Goal: Find specific page/section: Find specific page/section

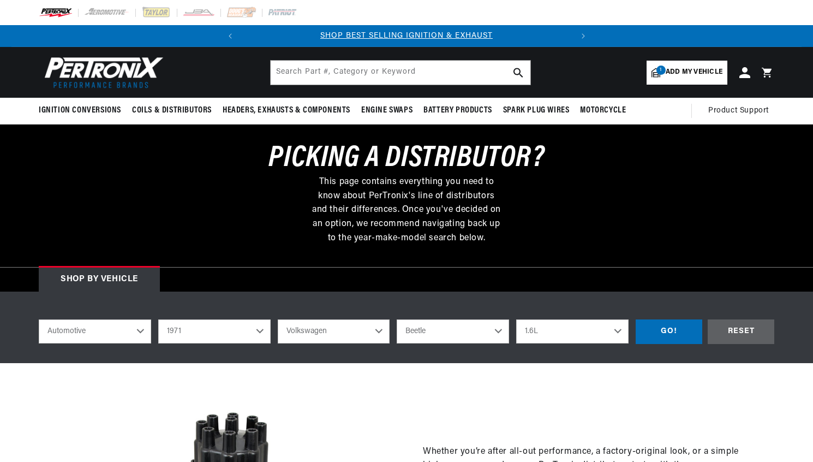
select select "1971"
select select "Volkswagen"
select select "Beetle"
select select "1.6L"
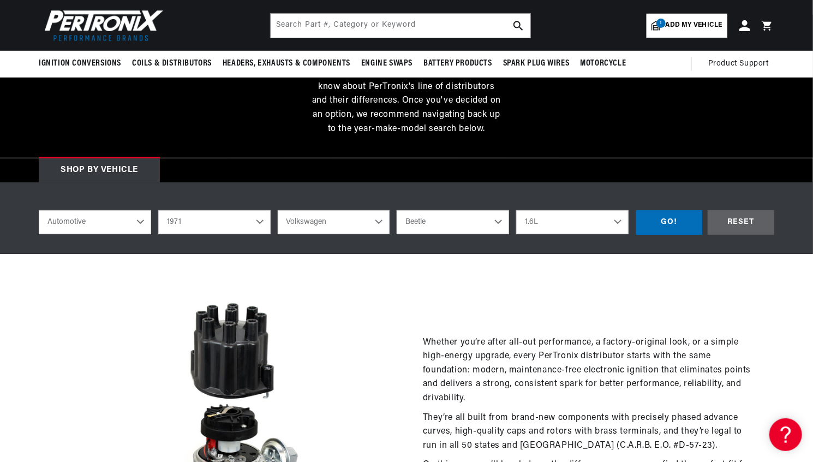
scroll to position [0, 331]
click at [679, 223] on div "GO!" at bounding box center [669, 222] width 67 height 25
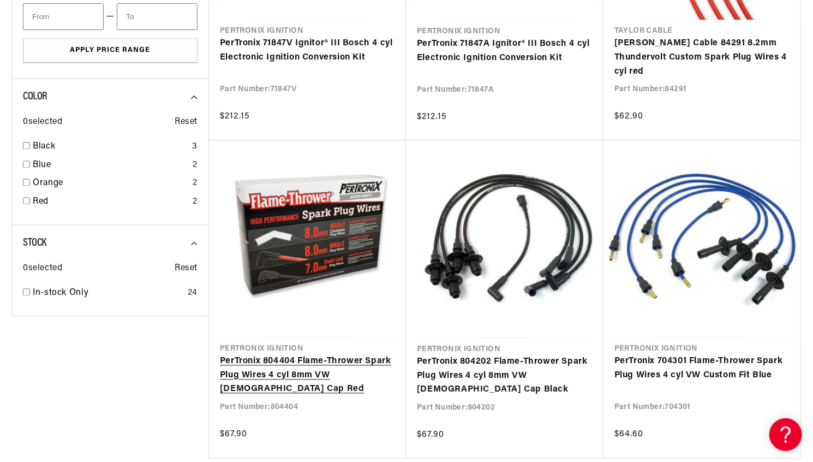
scroll to position [1037, 0]
